Goal: Navigation & Orientation: Find specific page/section

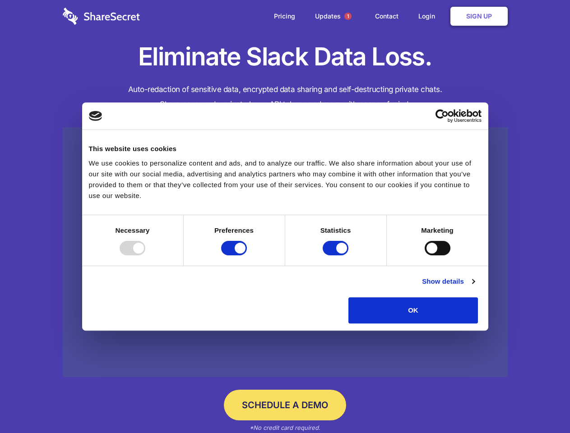
click at [145, 255] on div at bounding box center [133, 248] width 26 height 14
click at [247, 255] on input "Preferences" at bounding box center [234, 248] width 26 height 14
checkbox input "false"
click at [336, 255] on input "Statistics" at bounding box center [335, 248] width 26 height 14
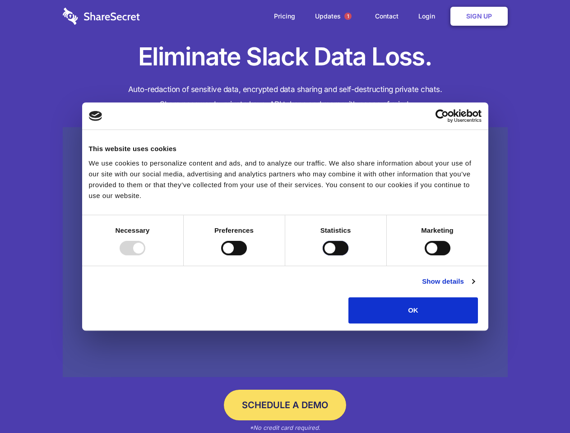
checkbox input "false"
click at [424, 255] on input "Marketing" at bounding box center [437, 248] width 26 height 14
checkbox input "true"
click at [474, 287] on link "Show details" at bounding box center [448, 281] width 52 height 11
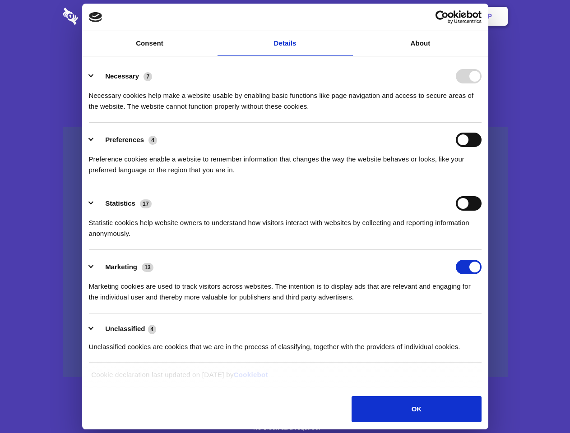
click at [481, 123] on li "Necessary 7 Necessary cookies help make a website usable by enabling basic func…" at bounding box center [285, 91] width 392 height 64
click at [347, 16] on span "1" at bounding box center [347, 16] width 7 height 7
